Goal: Task Accomplishment & Management: Manage account settings

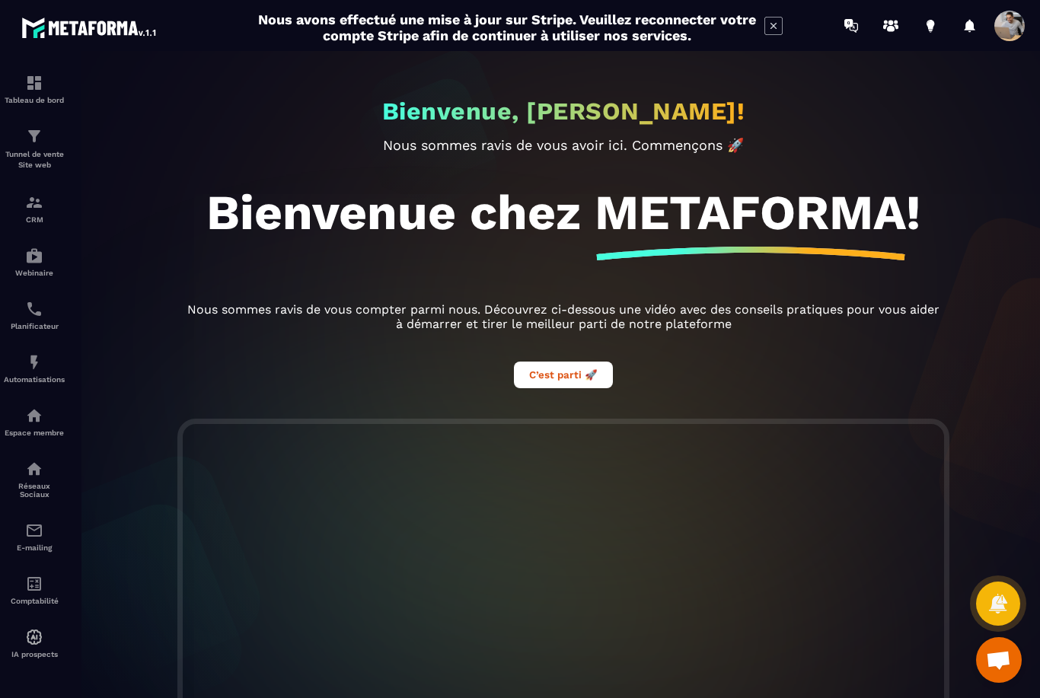
click at [773, 31] on icon at bounding box center [773, 26] width 18 height 18
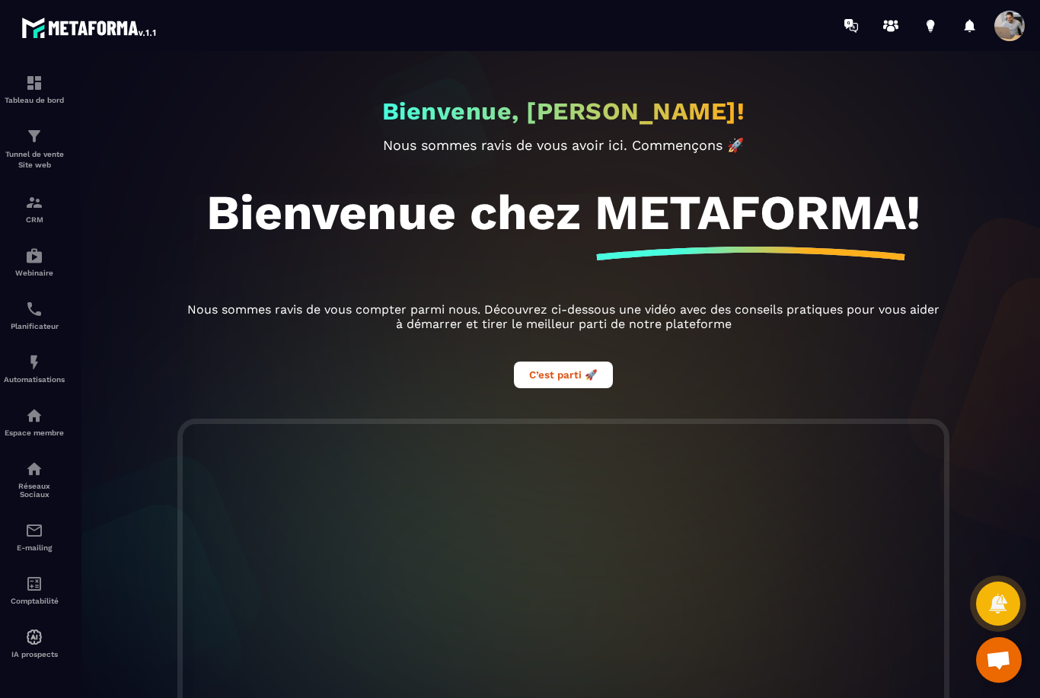
click at [0, 0] on img at bounding box center [0, 0] width 0 height 0
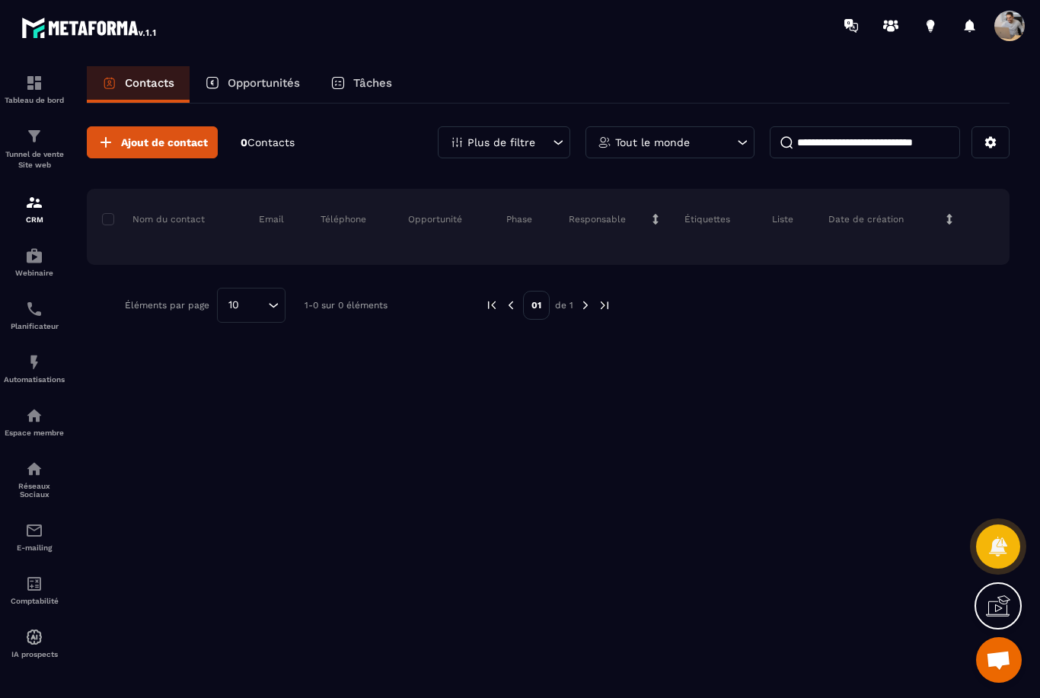
click at [986, 133] on button at bounding box center [990, 142] width 38 height 32
click at [946, 166] on div "Ajout de contact 0 Contacts Plus de filtre Tout le monde Nom du contact Email T…" at bounding box center [548, 224] width 922 height 242
click at [986, 142] on icon at bounding box center [990, 142] width 11 height 11
click at [930, 177] on div "Ajout de contact 0 Contacts Plus de filtre Tout le monde Nom du contact Email T…" at bounding box center [548, 224] width 922 height 242
click at [1000, 146] on button at bounding box center [990, 142] width 38 height 32
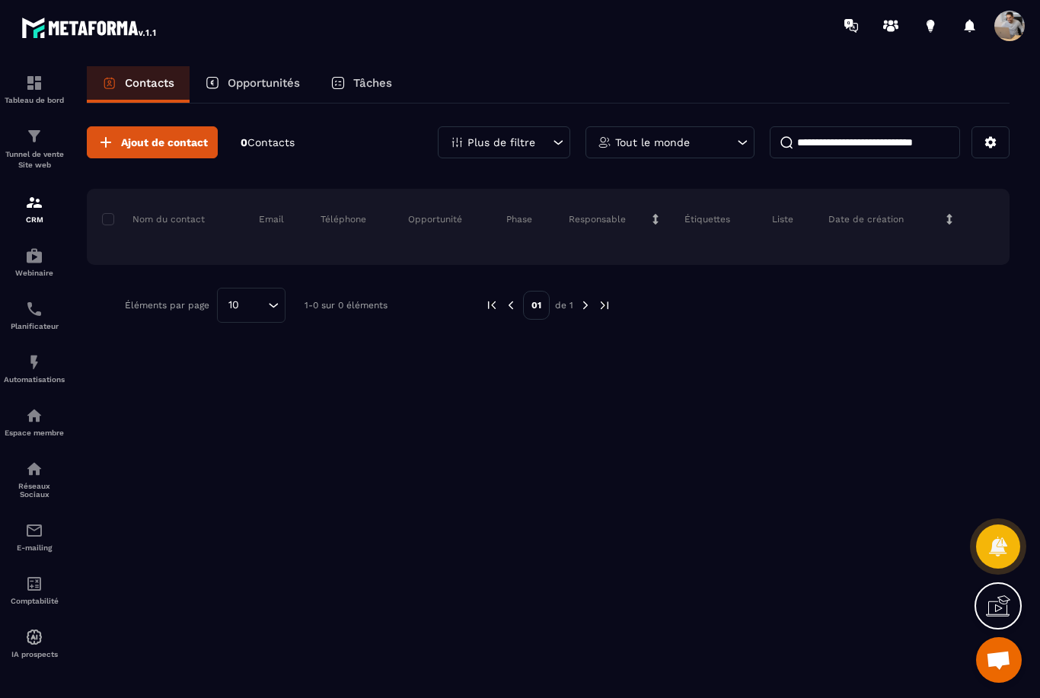
click at [919, 199] on div "Nom du contact Email Téléphone Opportunité Phase Responsable Étiquettes Liste D…" at bounding box center [548, 227] width 922 height 76
click at [559, 136] on icon at bounding box center [557, 142] width 15 height 15
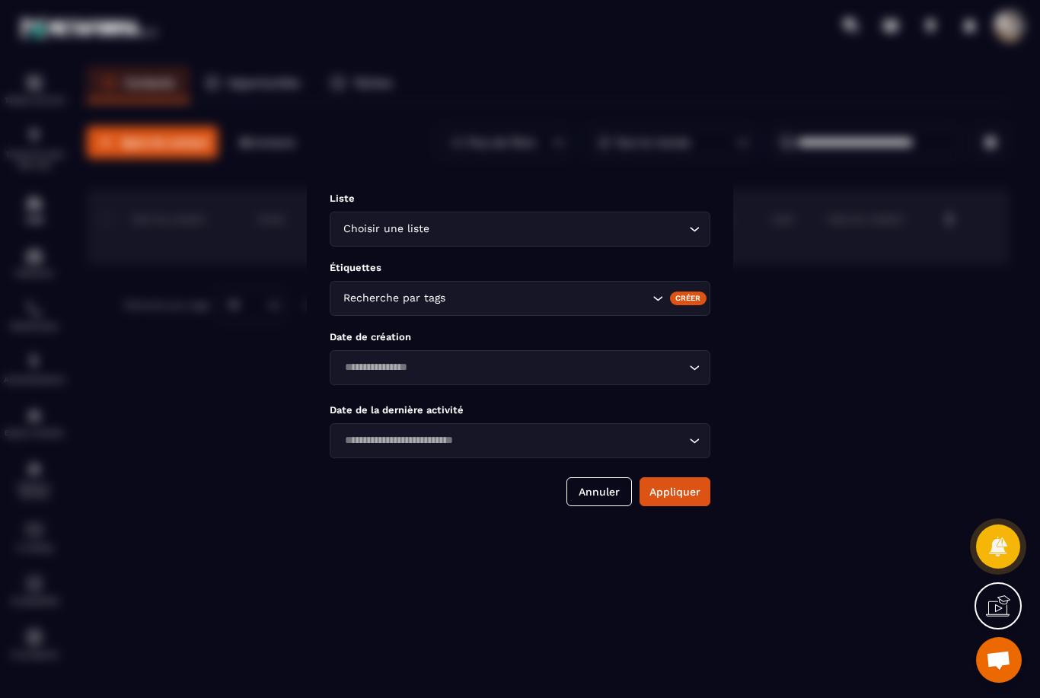
click at [250, 265] on div "Modal window" at bounding box center [520, 349] width 1040 height 698
click at [606, 506] on button "Annuler" at bounding box center [598, 491] width 65 height 29
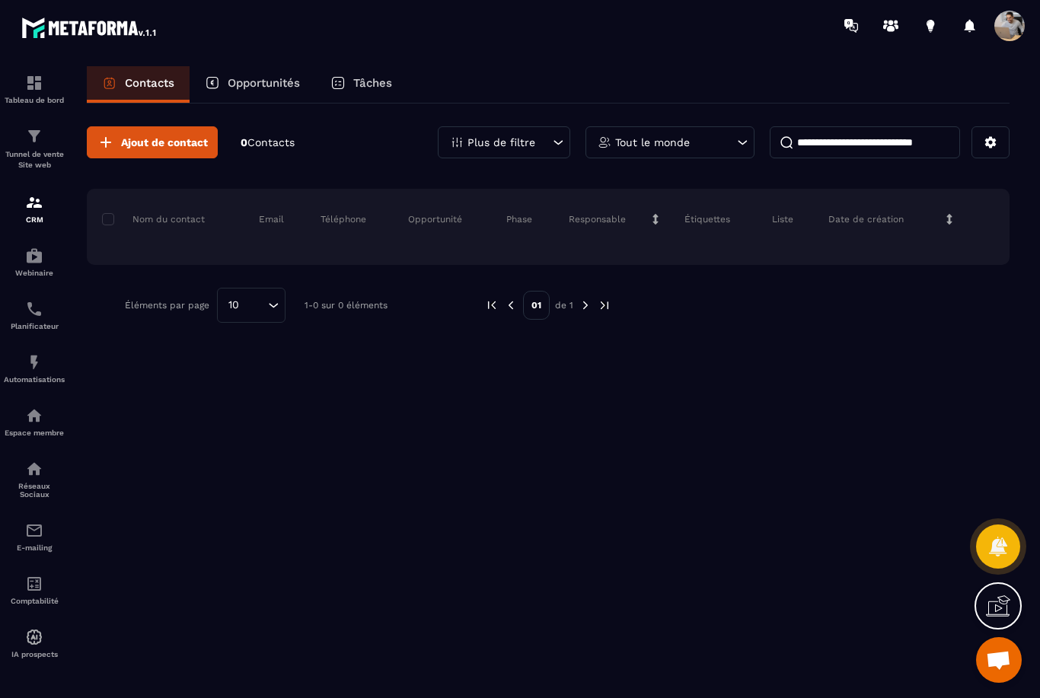
click at [0, 0] on img at bounding box center [0, 0] width 0 height 0
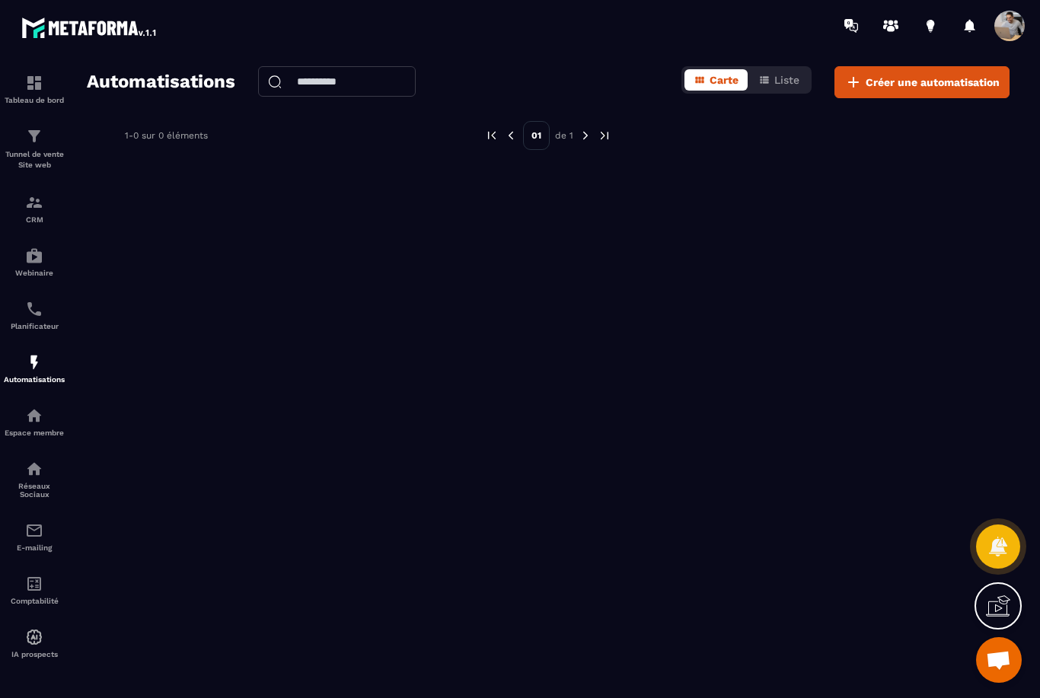
click at [963, 81] on span "Créer une automatisation" at bounding box center [932, 82] width 134 height 15
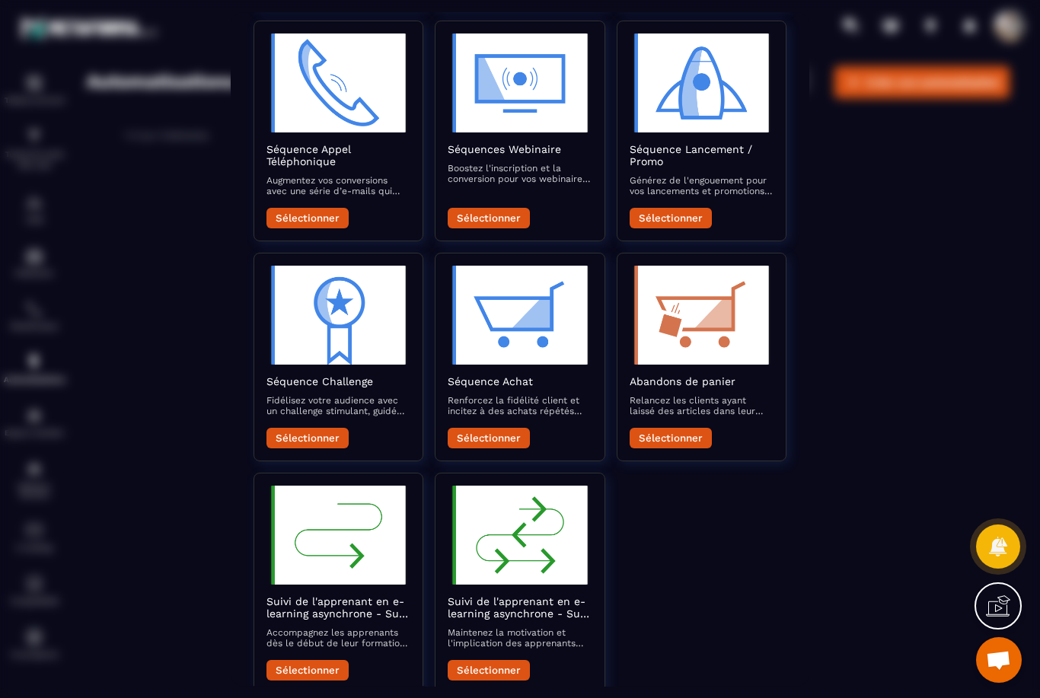
scroll to position [49, 0]
click at [330, 523] on img "Modal window" at bounding box center [338, 535] width 144 height 99
click at [289, 595] on h2 "Suivi de l'apprenant en e-learning asynchrone - Suivi du démarrage" at bounding box center [338, 607] width 144 height 24
click at [290, 660] on button "Sélectionner" at bounding box center [307, 670] width 82 height 21
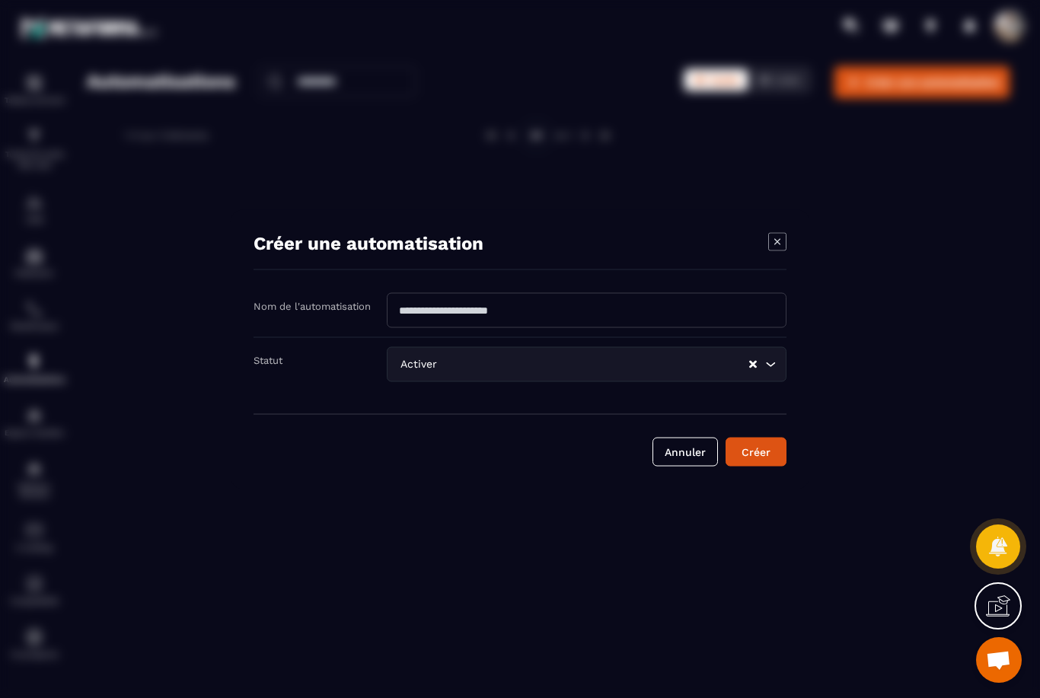
click at [779, 250] on icon "Modal window" at bounding box center [777, 241] width 18 height 18
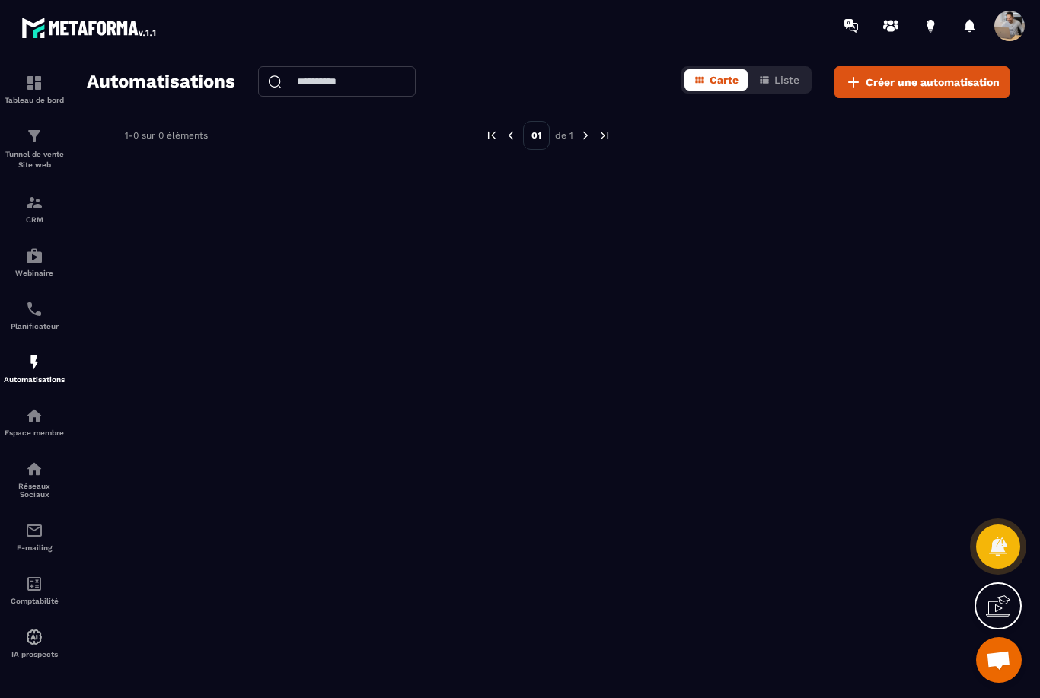
click at [0, 0] on img at bounding box center [0, 0] width 0 height 0
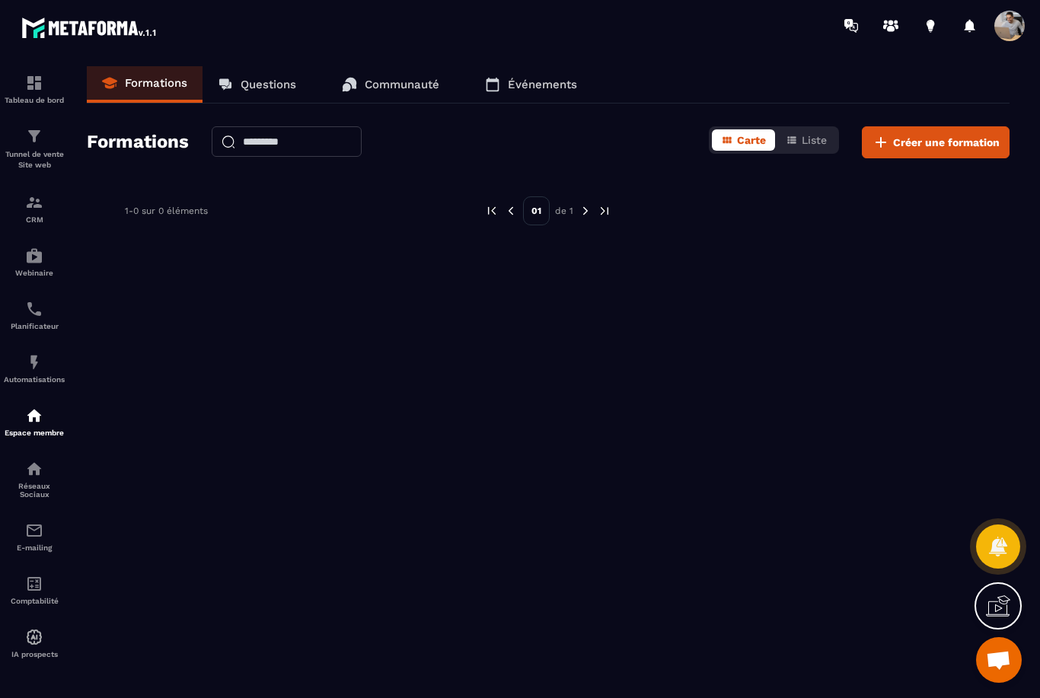
click at [987, 607] on icon at bounding box center [997, 606] width 24 height 24
click at [257, 90] on p "Questions" at bounding box center [268, 85] width 56 height 14
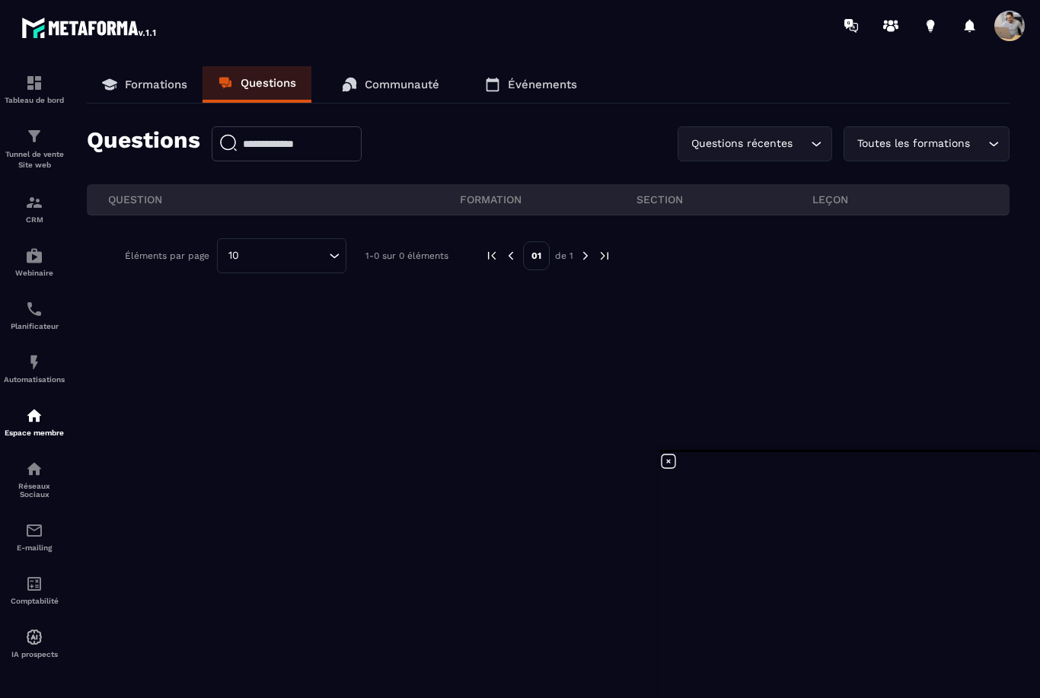
click at [1012, 26] on span at bounding box center [1009, 26] width 30 height 30
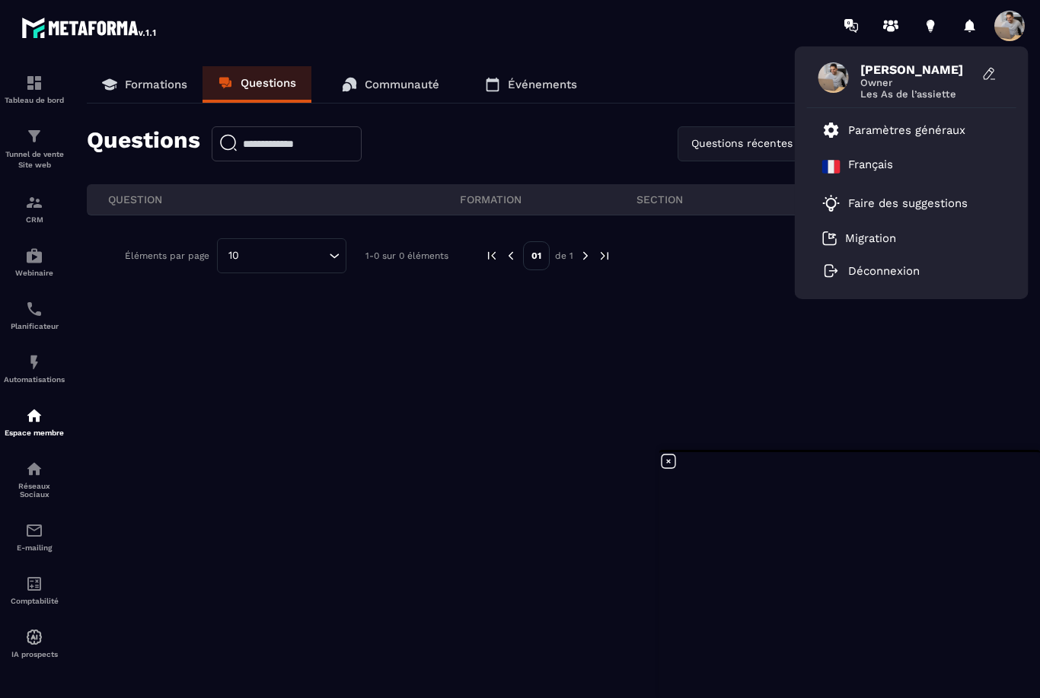
click at [939, 127] on p "Paramètres généraux" at bounding box center [906, 130] width 117 height 14
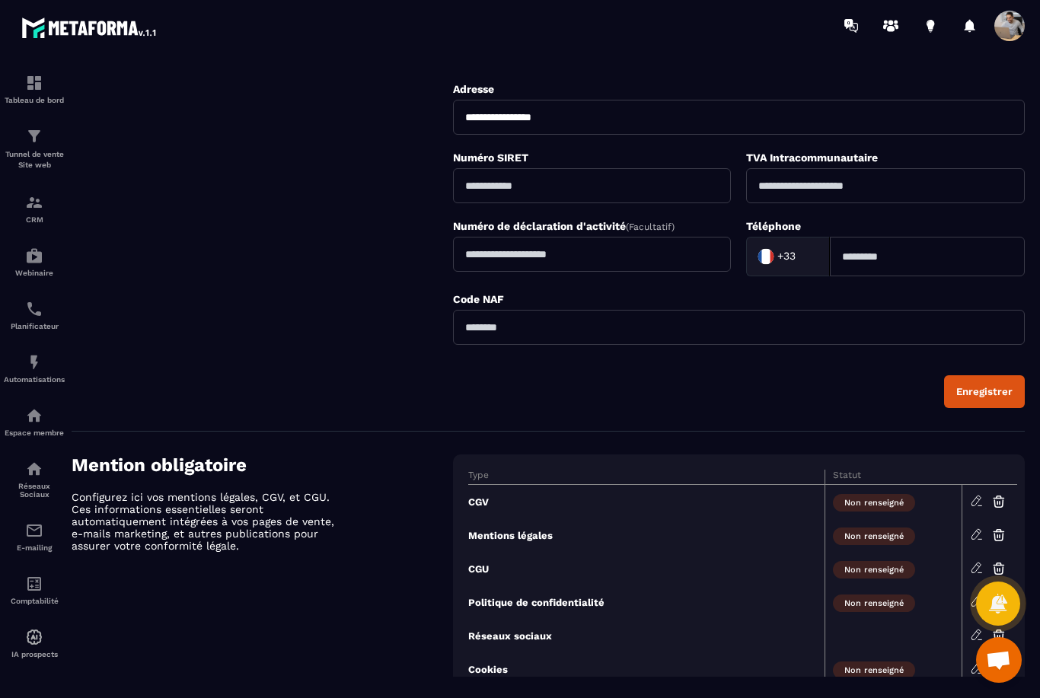
scroll to position [377, 0]
click at [970, 508] on icon at bounding box center [976, 502] width 14 height 14
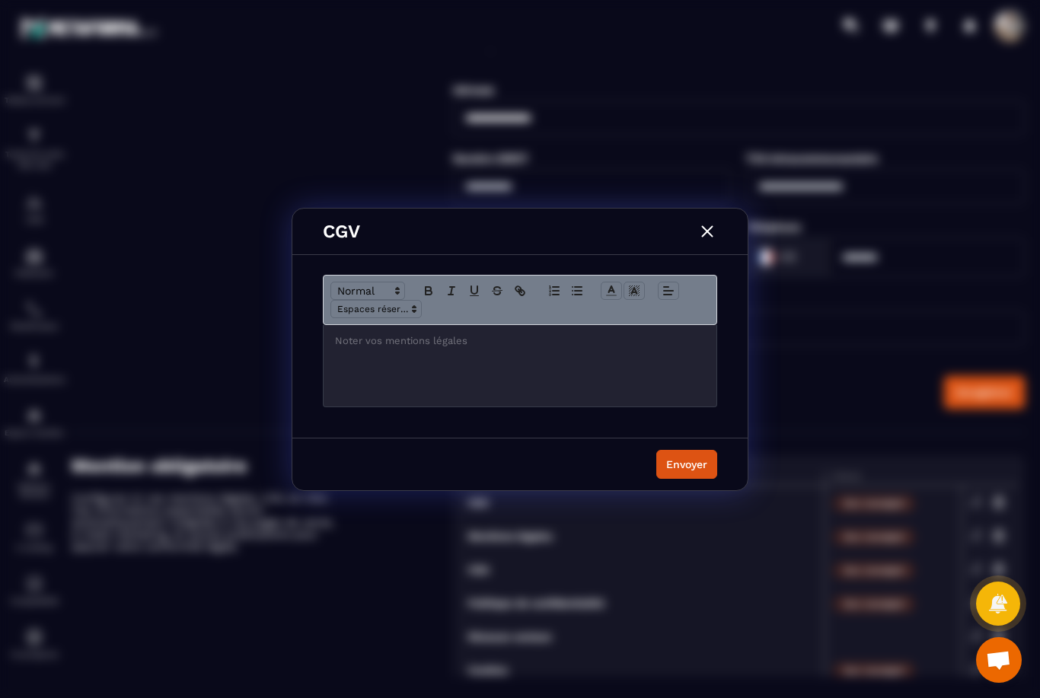
click at [715, 224] on img "Modal window" at bounding box center [707, 231] width 20 height 20
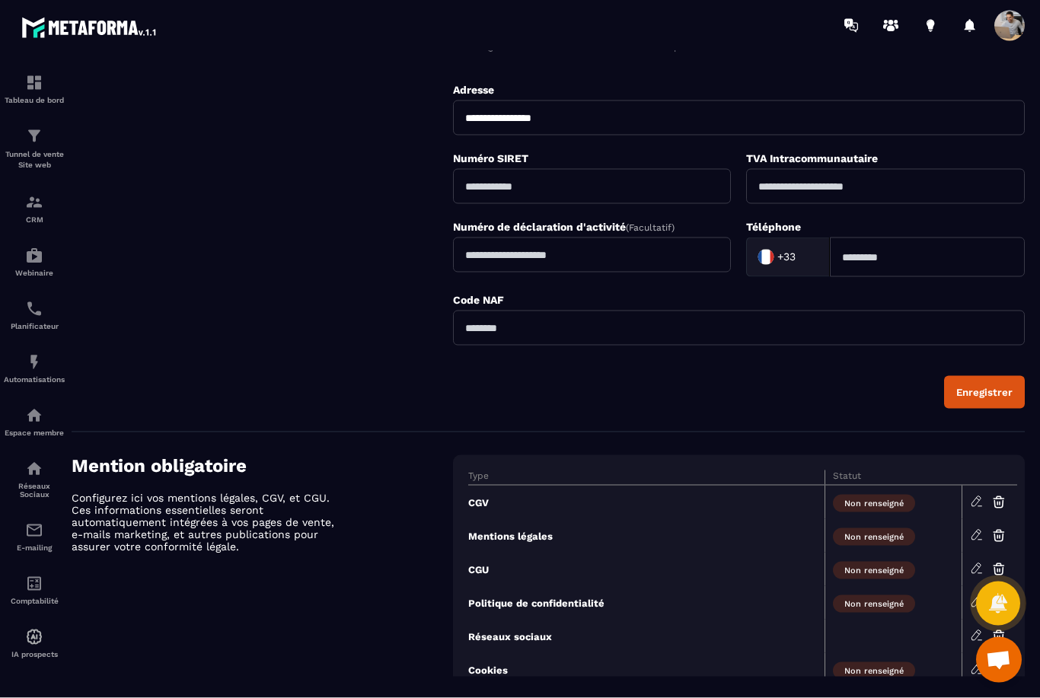
scroll to position [40, 0]
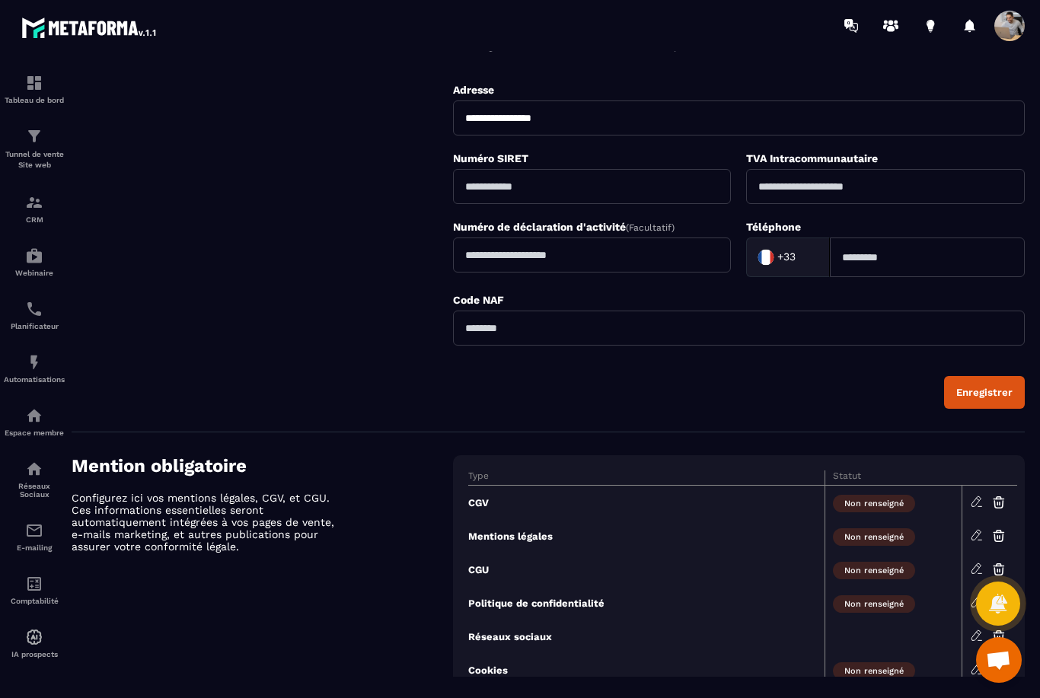
click at [972, 662] on icon at bounding box center [976, 669] width 14 height 14
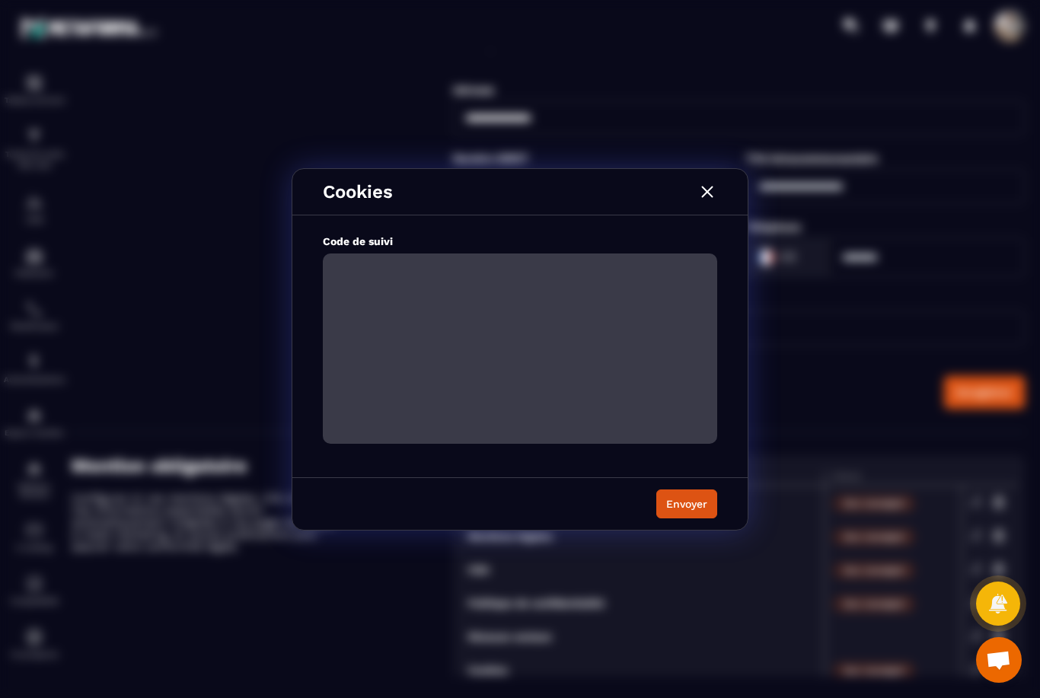
click at [711, 190] on img "Modal window" at bounding box center [707, 192] width 20 height 20
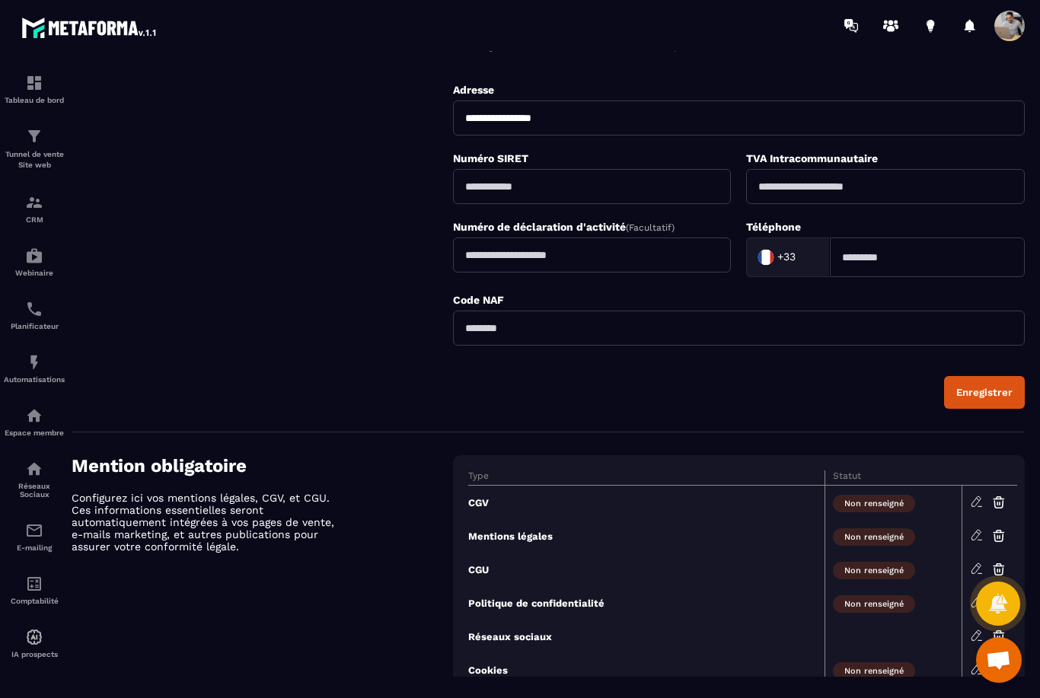
click at [991, 597] on icon at bounding box center [997, 603] width 21 height 21
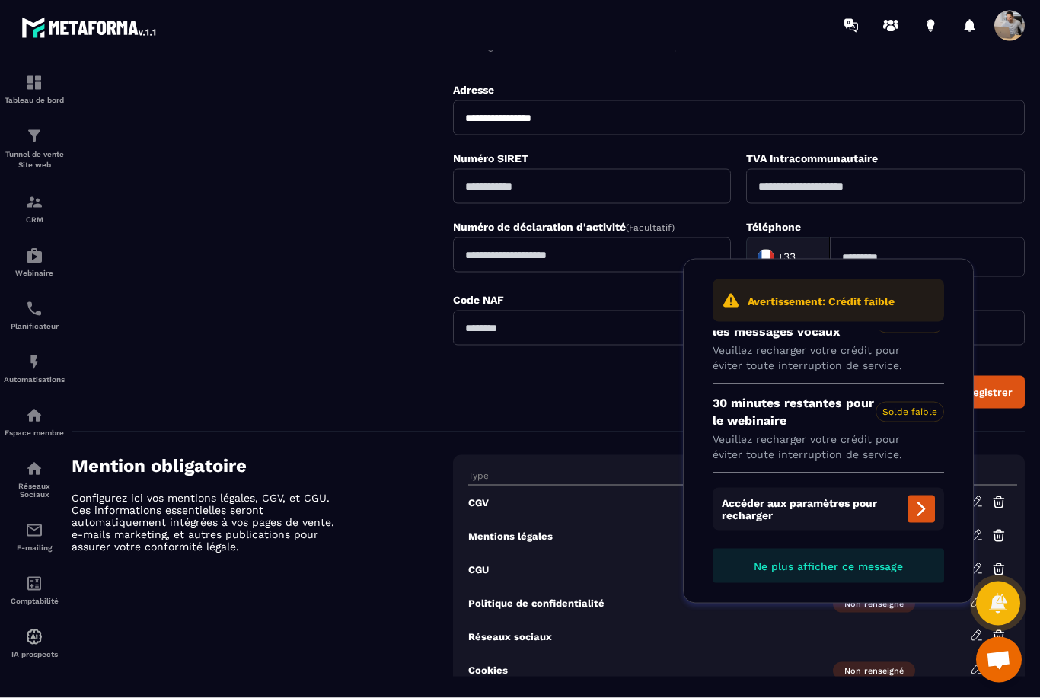
scroll to position [49, 0]
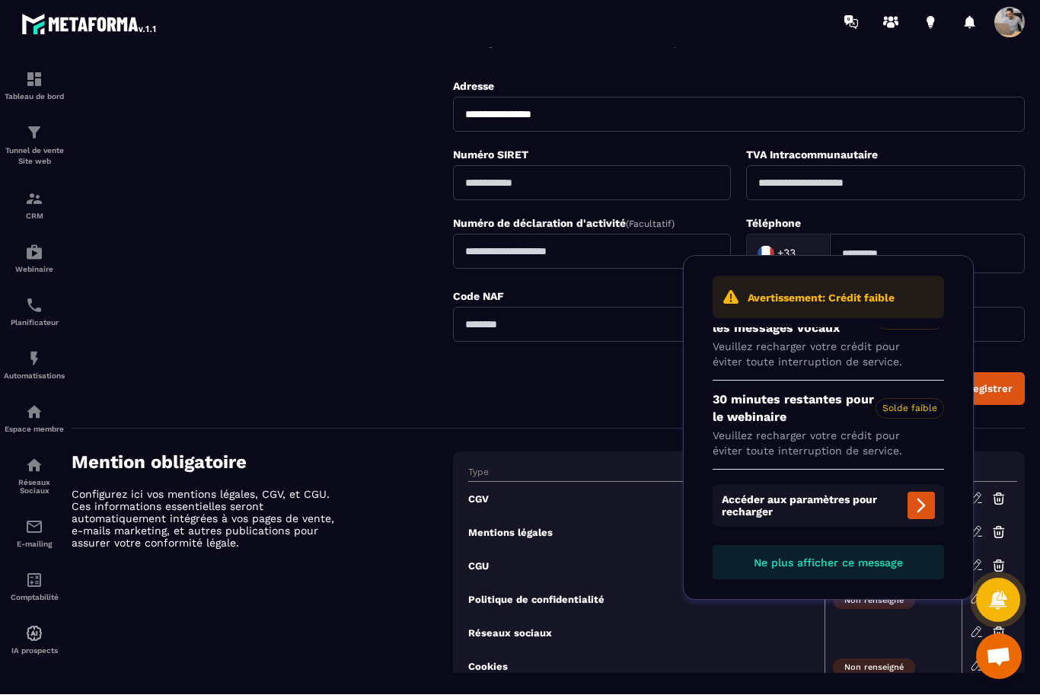
click at [887, 298] on p "Avertissement: Crédit faible" at bounding box center [820, 302] width 147 height 15
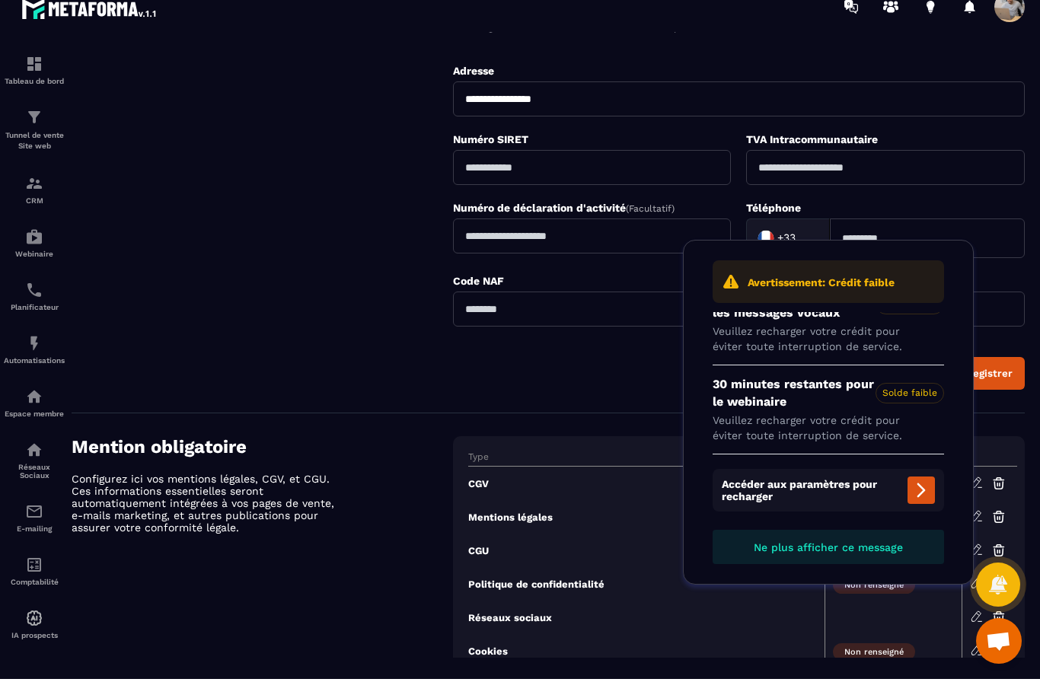
click at [917, 500] on icon at bounding box center [921, 509] width 18 height 18
